Goal: Task Accomplishment & Management: Manage account settings

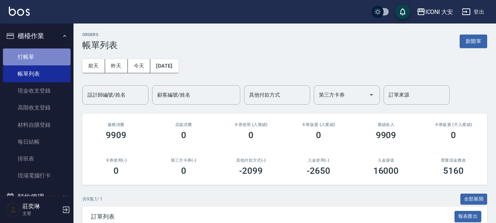
click at [53, 54] on link "打帳單" at bounding box center [37, 56] width 68 height 17
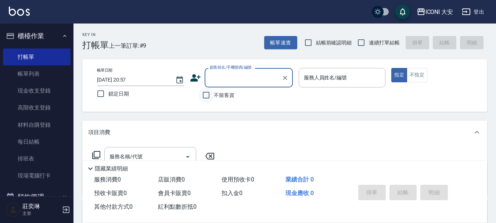
click at [209, 95] on input "不留客資" at bounding box center [205, 94] width 15 height 15
checkbox input "true"
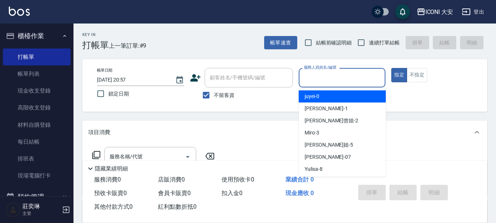
click at [363, 77] on input "服務人員姓名/編號" at bounding box center [342, 77] width 80 height 13
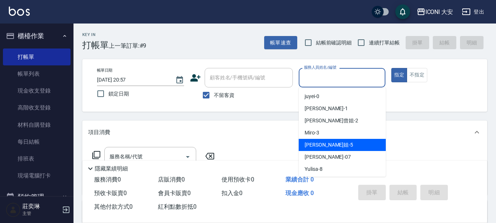
scroll to position [14, 0]
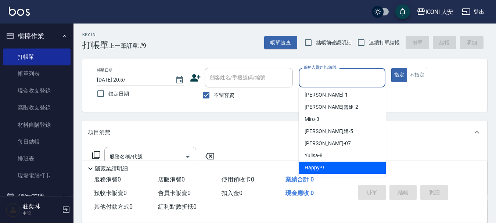
click at [328, 166] on div "Happy -9" at bounding box center [342, 168] width 87 height 12
type input "Happy-9"
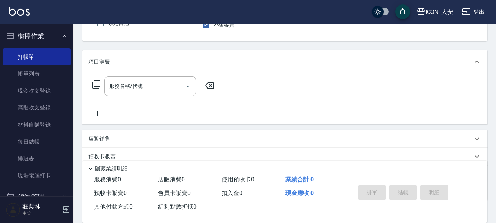
scroll to position [73, 0]
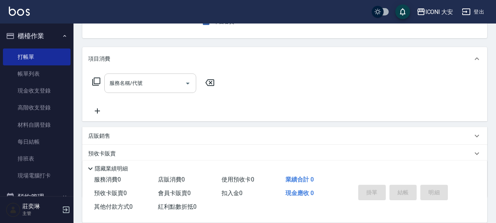
click at [147, 80] on input "服務名稱/代號" at bounding box center [145, 83] width 74 height 13
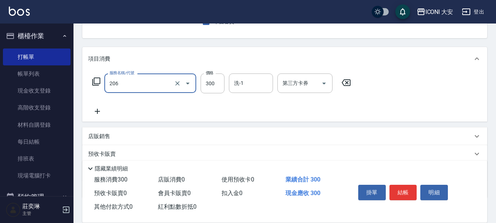
type input "洗髮(206)"
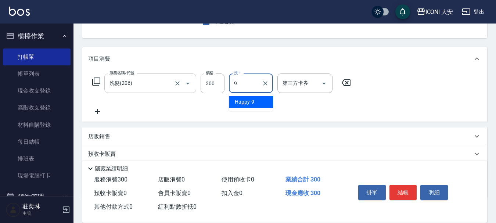
type input "Happy-9"
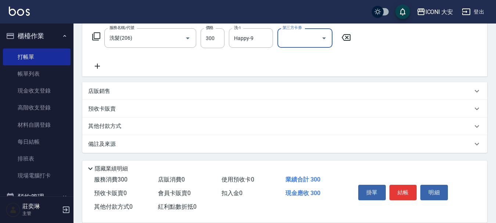
scroll to position [119, 0]
click at [102, 120] on div "其他付款方式" at bounding box center [284, 126] width 405 height 18
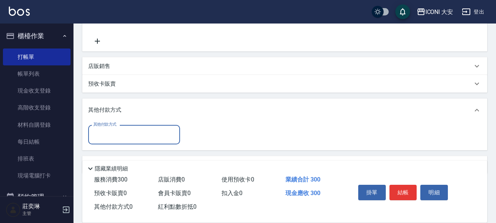
scroll to position [165, 0]
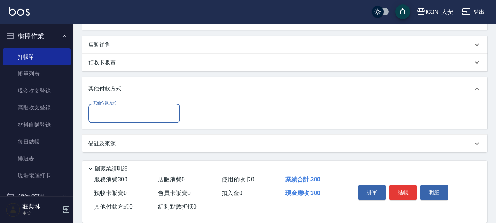
click at [119, 116] on input "其他付款方式" at bounding box center [133, 113] width 85 height 13
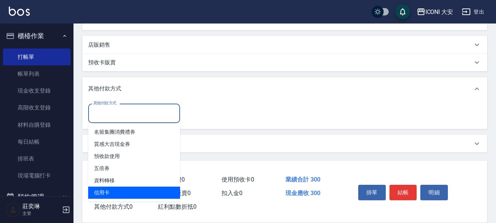
drag, startPoint x: 105, startPoint y: 192, endPoint x: 108, endPoint y: 185, distance: 7.6
click at [105, 191] on span "信用卡" at bounding box center [134, 193] width 92 height 12
type input "信用卡"
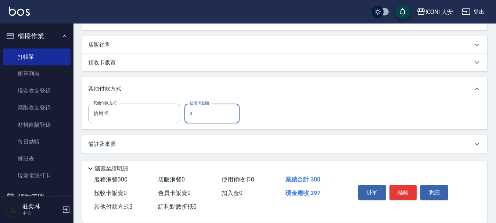
type input "300"
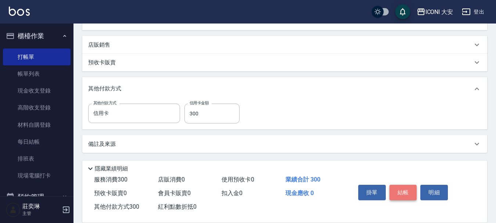
click at [402, 192] on button "結帳" at bounding box center [403, 192] width 28 height 15
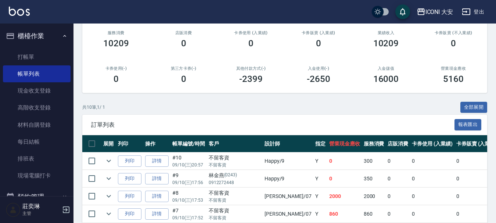
scroll to position [184, 0]
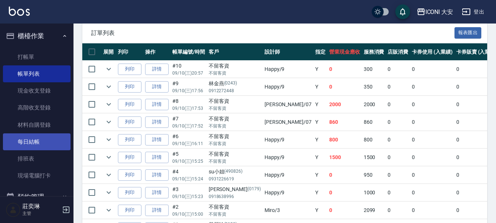
click at [35, 143] on link "每日結帳" at bounding box center [37, 141] width 68 height 17
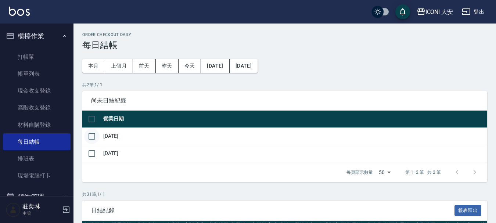
click at [92, 137] on input "checkbox" at bounding box center [91, 136] width 15 height 15
checkbox input "true"
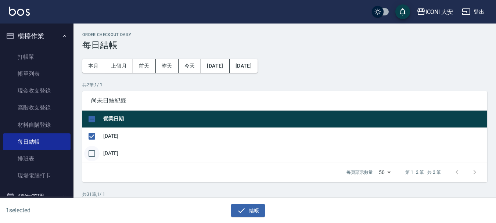
click at [88, 153] on input "checkbox" at bounding box center [91, 153] width 15 height 15
checkbox input "true"
click at [251, 205] on button "結帳" at bounding box center [248, 211] width 34 height 14
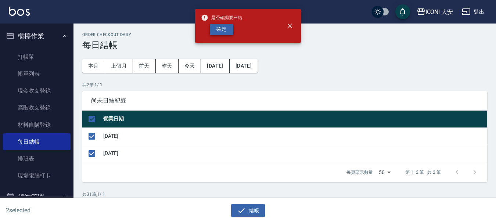
click at [217, 30] on button "確定" at bounding box center [222, 29] width 24 height 11
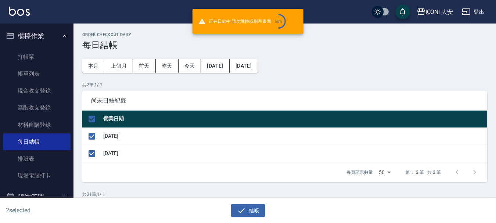
checkbox input "false"
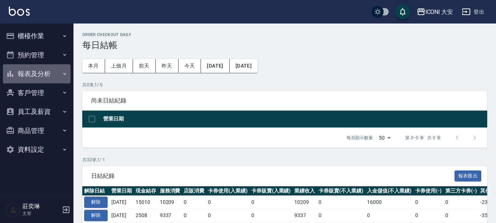
click at [39, 73] on button "報表及分析" at bounding box center [37, 73] width 68 height 19
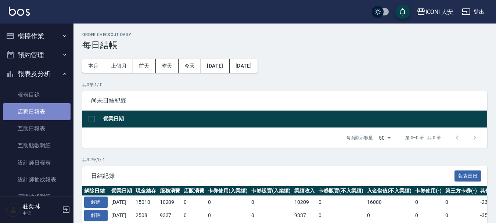
click at [51, 111] on link "店家日報表" at bounding box center [37, 111] width 68 height 17
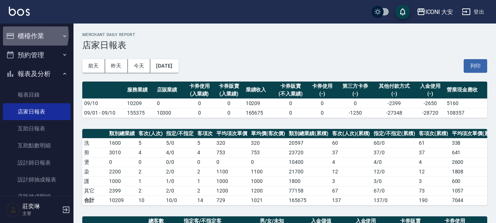
click at [23, 35] on button "櫃檯作業" at bounding box center [37, 35] width 68 height 19
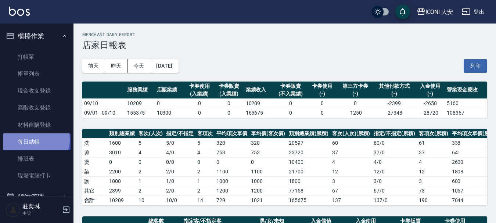
click at [35, 140] on link "每日結帳" at bounding box center [37, 141] width 68 height 17
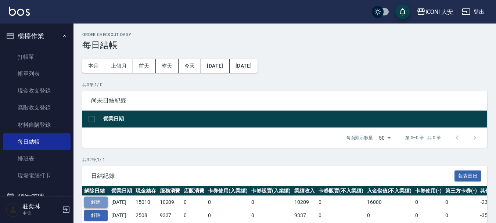
click at [95, 200] on button "解除" at bounding box center [96, 202] width 24 height 11
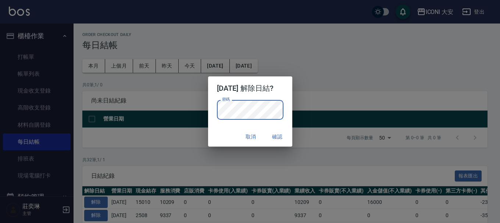
click at [281, 138] on button "確認" at bounding box center [278, 137] width 24 height 14
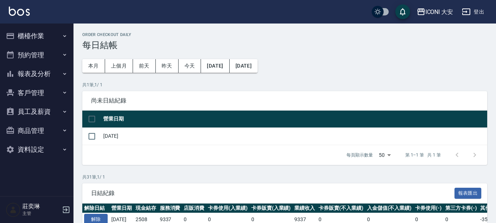
click at [34, 32] on button "櫃檯作業" at bounding box center [37, 35] width 68 height 19
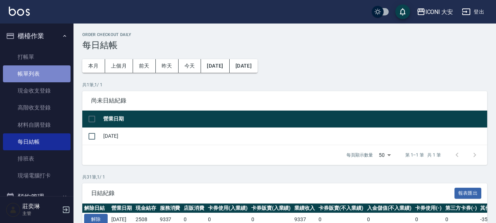
click at [40, 72] on link "帳單列表" at bounding box center [37, 73] width 68 height 17
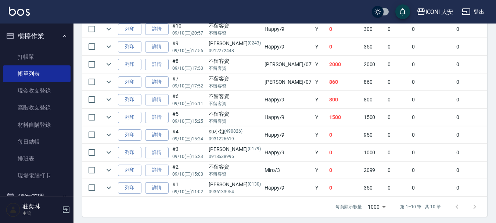
scroll to position [232, 0]
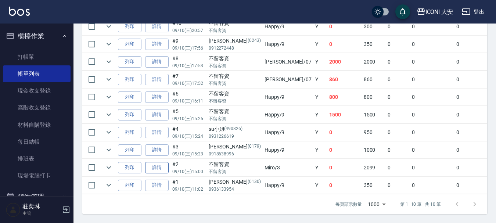
click at [159, 162] on link "詳情" at bounding box center [157, 167] width 24 height 11
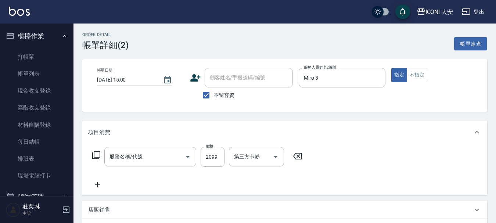
type input "[DATE] 15:00"
checkbox input "true"
type input "Miro-3"
type input "染髮(N301)"
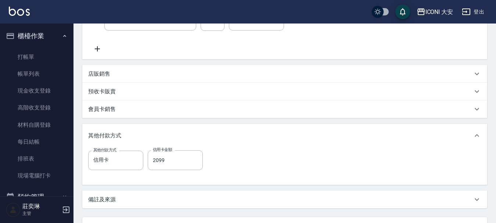
scroll to position [147, 0]
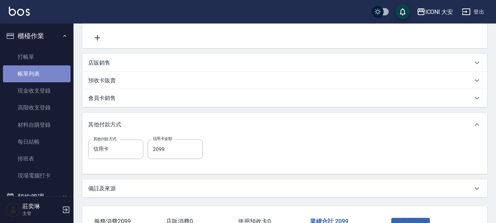
click at [40, 74] on link "帳單列表" at bounding box center [37, 73] width 68 height 17
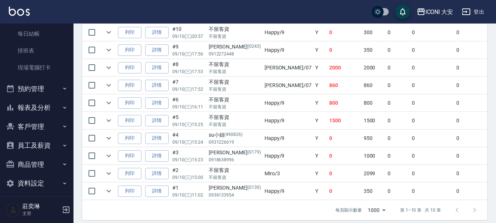
scroll to position [114, 0]
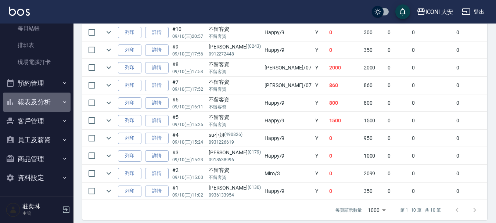
click at [39, 104] on button "報表及分析" at bounding box center [37, 102] width 68 height 19
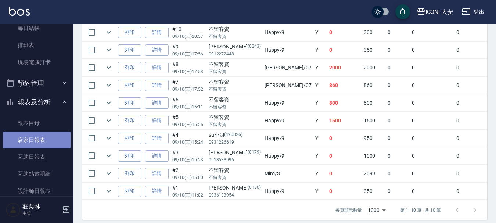
click at [54, 143] on link "店家日報表" at bounding box center [37, 140] width 68 height 17
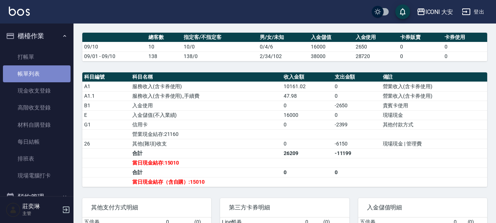
click at [37, 72] on link "帳單列表" at bounding box center [37, 73] width 68 height 17
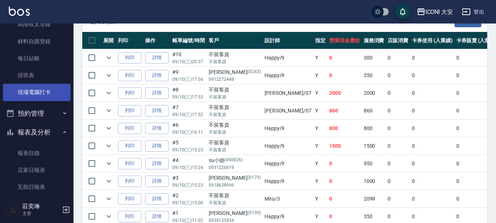
scroll to position [110, 0]
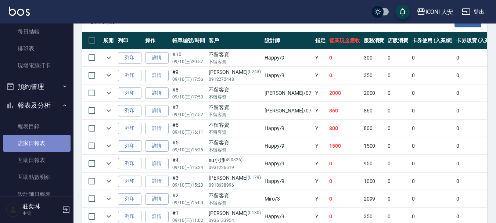
click at [46, 144] on link "店家日報表" at bounding box center [37, 143] width 68 height 17
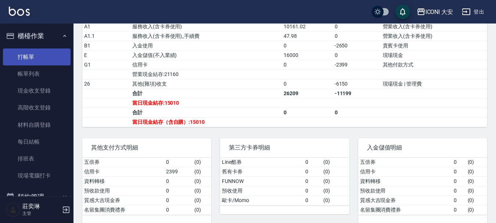
scroll to position [222, 0]
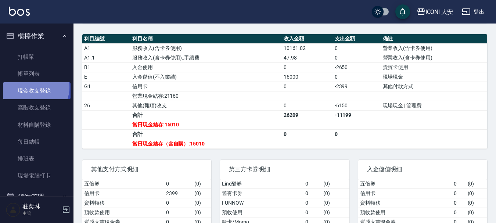
click at [32, 87] on link "現金收支登錄" at bounding box center [37, 90] width 68 height 17
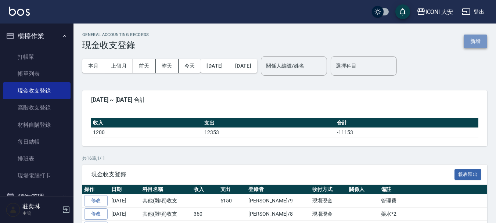
click at [479, 40] on button "新增" at bounding box center [476, 42] width 24 height 14
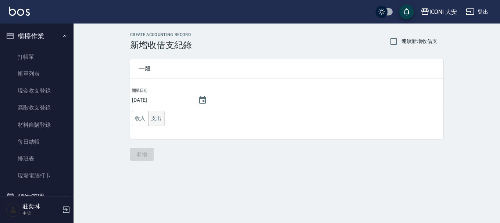
click at [161, 119] on button "支出" at bounding box center [156, 118] width 17 height 15
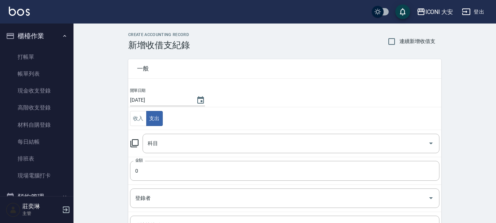
click at [135, 142] on icon at bounding box center [134, 143] width 9 height 9
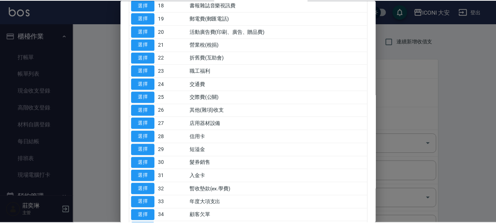
scroll to position [331, 0]
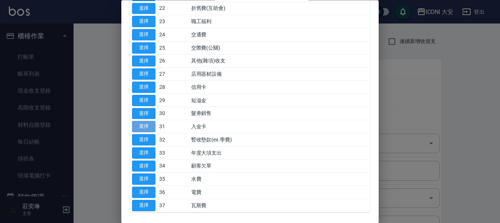
click at [150, 126] on button "選擇" at bounding box center [144, 126] width 24 height 11
type input "31 入金卡"
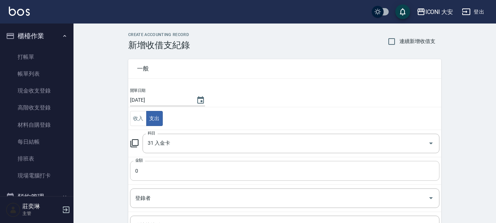
click at [158, 169] on input "0" at bounding box center [284, 171] width 309 height 20
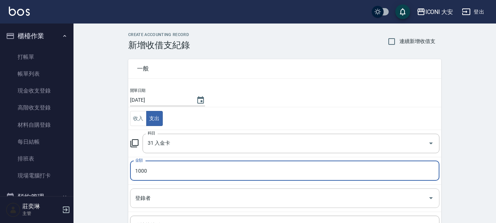
type input "1000"
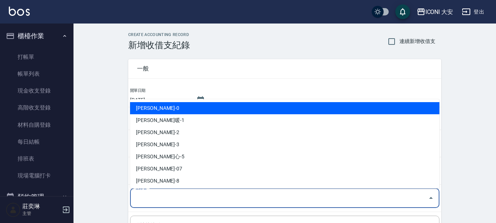
click at [161, 202] on input "登錄者" at bounding box center [279, 198] width 292 height 13
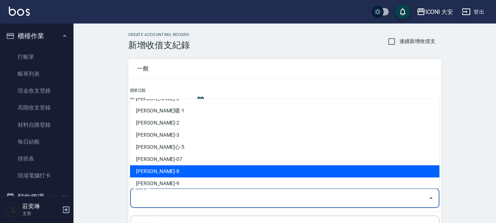
scroll to position [14, 0]
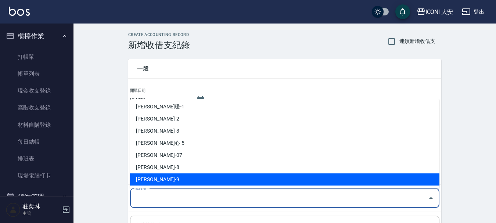
click at [154, 177] on li "[PERSON_NAME]-9" at bounding box center [284, 179] width 309 height 12
type input "[PERSON_NAME]-9"
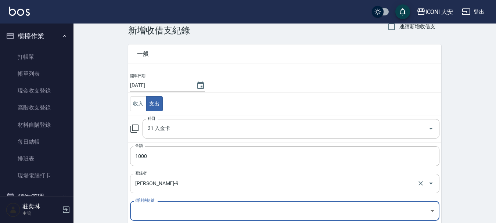
scroll to position [101, 0]
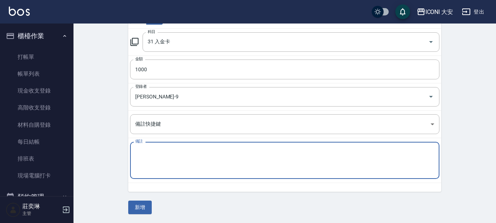
drag, startPoint x: 155, startPoint y: 164, endPoint x: 140, endPoint y: 161, distance: 15.5
click at [152, 164] on textarea "備註" at bounding box center [284, 160] width 299 height 25
type textarea "[PERSON_NAME]"
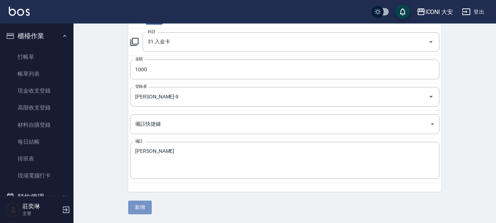
click at [144, 208] on button "新增" at bounding box center [140, 208] width 24 height 14
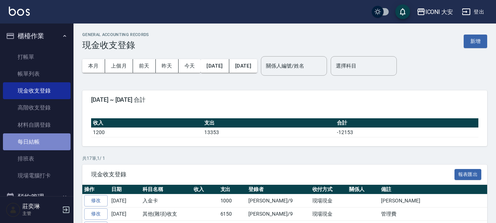
click at [49, 139] on link "每日結帳" at bounding box center [37, 141] width 68 height 17
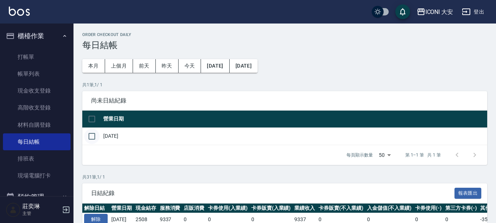
click at [93, 136] on input "checkbox" at bounding box center [91, 136] width 15 height 15
checkbox input "true"
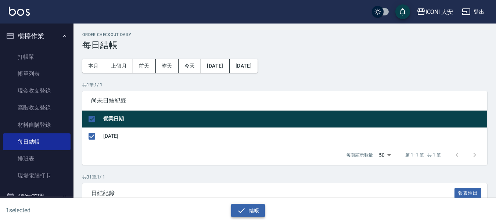
click at [248, 208] on button "結帳" at bounding box center [248, 211] width 34 height 14
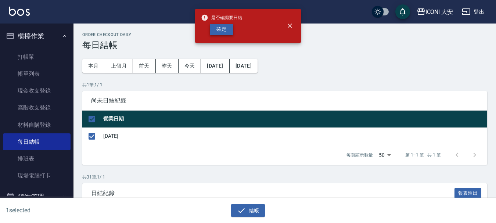
click at [216, 30] on button "確定" at bounding box center [222, 29] width 24 height 11
checkbox input "false"
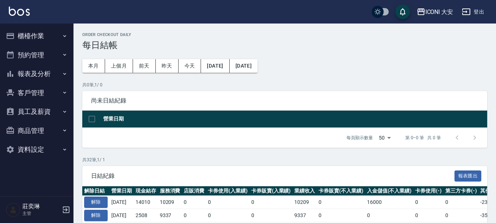
click at [37, 73] on button "報表及分析" at bounding box center [37, 73] width 68 height 19
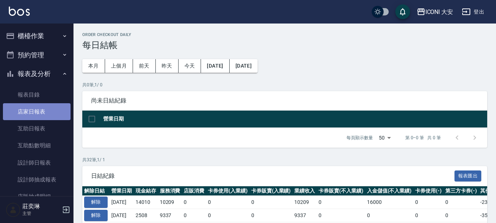
click at [42, 109] on link "店家日報表" at bounding box center [37, 111] width 68 height 17
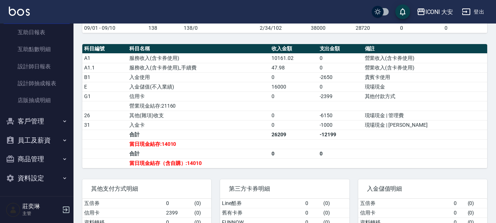
scroll to position [220, 0]
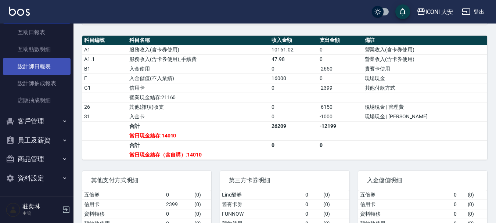
click at [47, 71] on link "設計師日報表" at bounding box center [37, 66] width 68 height 17
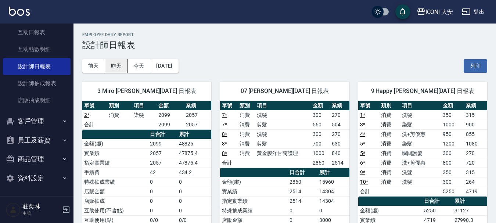
click at [117, 66] on button "昨天" at bounding box center [116, 66] width 23 height 14
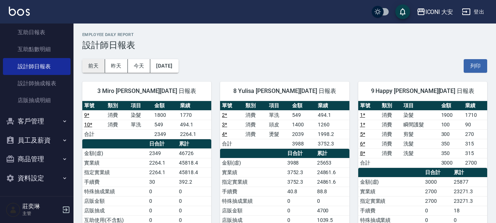
drag, startPoint x: 90, startPoint y: 65, endPoint x: 96, endPoint y: 65, distance: 5.5
click at [91, 65] on button "前天" at bounding box center [93, 66] width 23 height 14
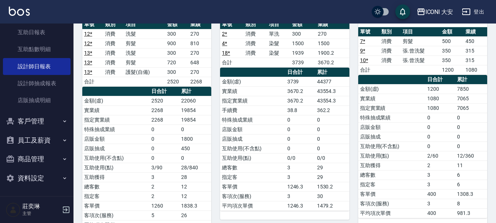
scroll to position [184, 0]
